Goal: Task Accomplishment & Management: Use online tool/utility

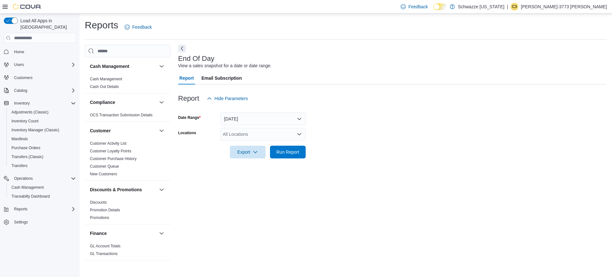
click at [267, 137] on div "All Locations" at bounding box center [262, 134] width 85 height 13
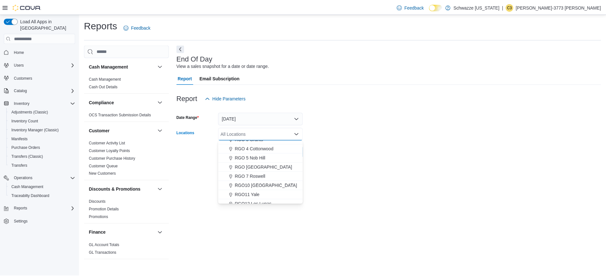
scroll to position [202, 0]
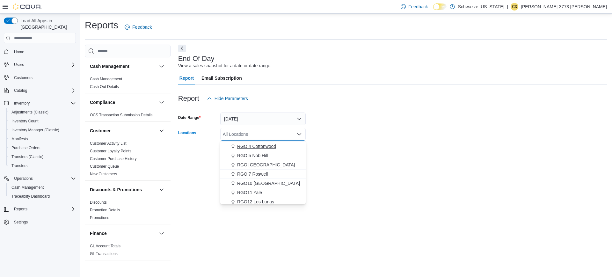
click at [260, 144] on span "RGO 4 Cottonwood" at bounding box center [256, 146] width 39 height 6
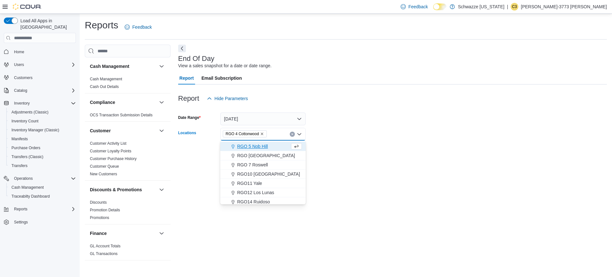
click at [407, 145] on div at bounding box center [392, 143] width 429 height 5
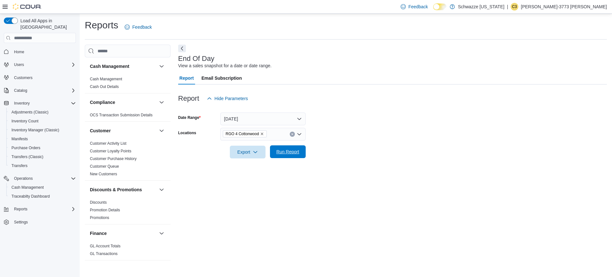
click at [290, 150] on span "Run Report" at bounding box center [288, 152] width 23 height 6
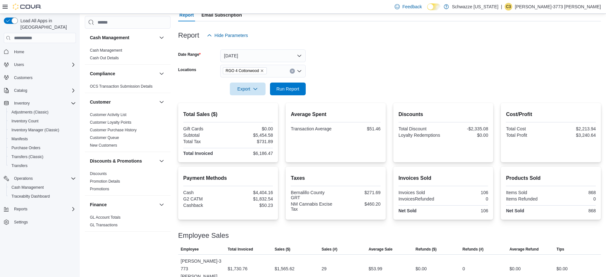
scroll to position [59, 0]
